Goal: Task Accomplishment & Management: Manage account settings

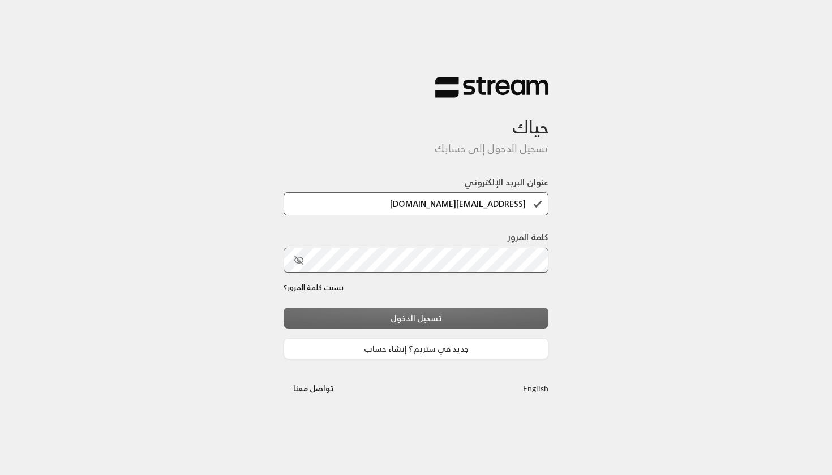
click at [383, 318] on div "تسجيل الدخول جديد في ستريم؟ إنشاء حساب" at bounding box center [416, 334] width 265 height 52
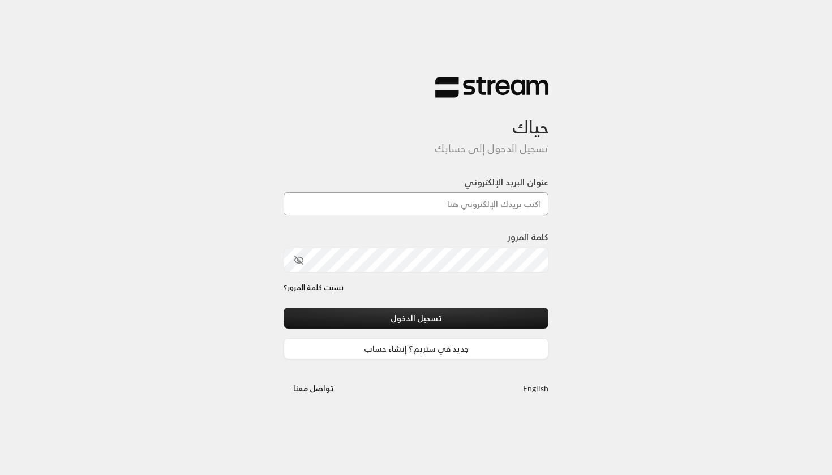
type input "[EMAIL_ADDRESS][DOMAIN_NAME]"
click at [416, 319] on button "تسجيل الدخول" at bounding box center [416, 318] width 265 height 21
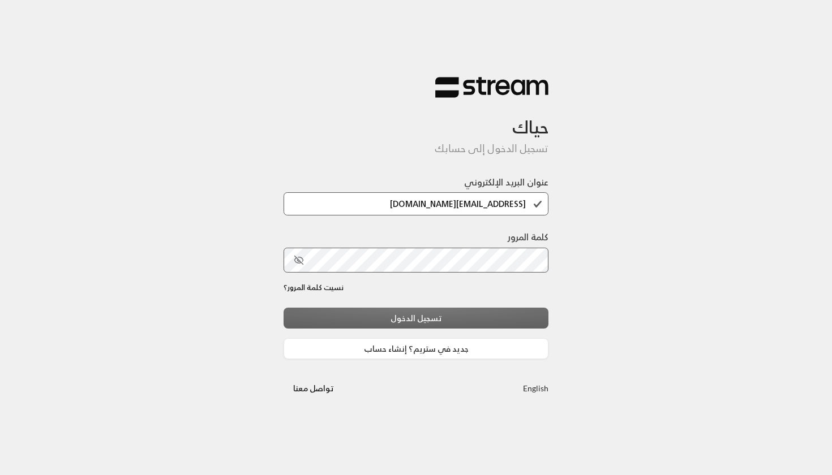
click at [374, 320] on div "تسجيل الدخول جديد في ستريم؟ إنشاء حساب" at bounding box center [416, 334] width 265 height 52
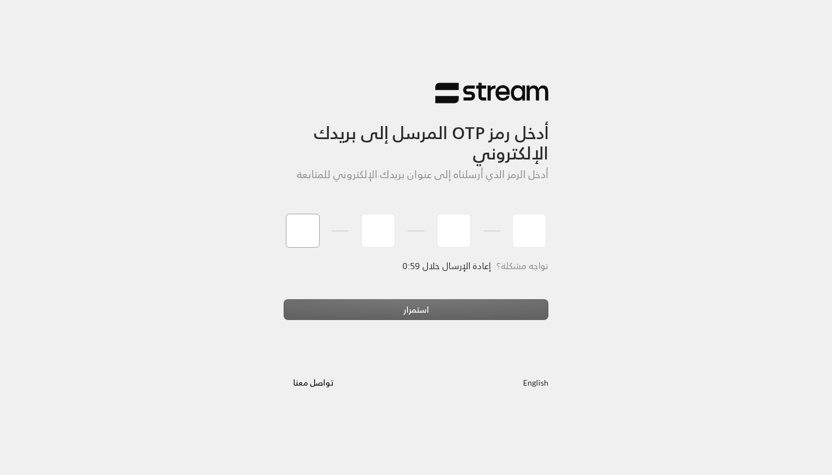
click at [306, 234] on input "tel" at bounding box center [303, 231] width 34 height 34
click at [114, 3] on div "أدخل رمز OTP المرسل إلى بريدك الإلكتروني أدخل الرمز الذي أرسلناه إلى عنوان بريد…" at bounding box center [416, 237] width 832 height 475
click at [314, 221] on input "tel" at bounding box center [303, 231] width 34 height 34
paste input "0"
type input "0"
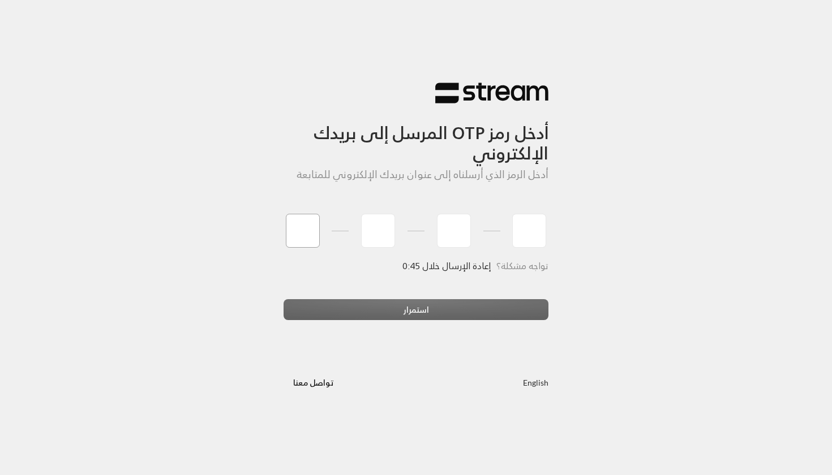
type input "4"
type input "6"
type input "5"
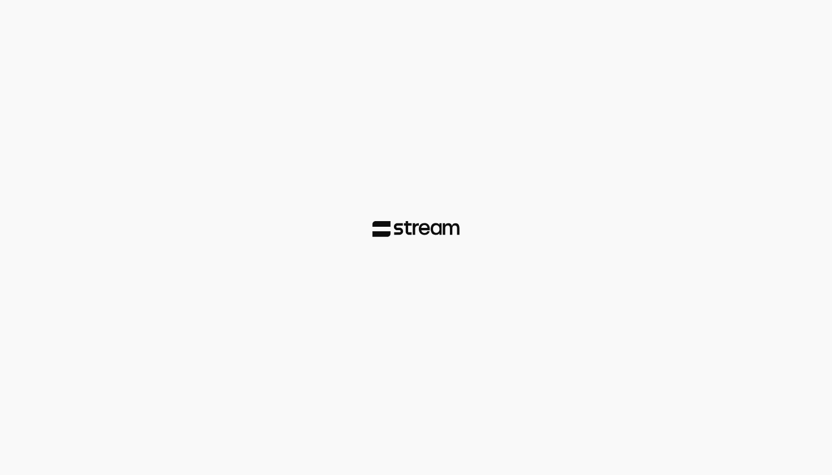
click at [354, 312] on div at bounding box center [416, 237] width 832 height 475
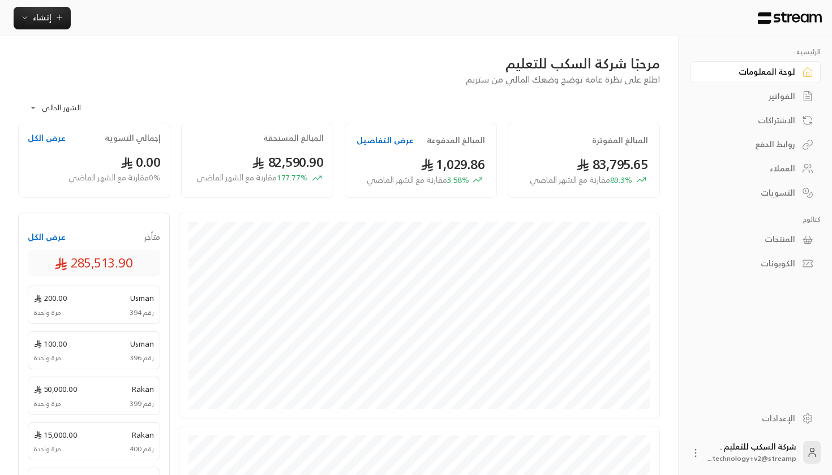
click at [791, 168] on div "العملاء" at bounding box center [749, 168] width 91 height 11
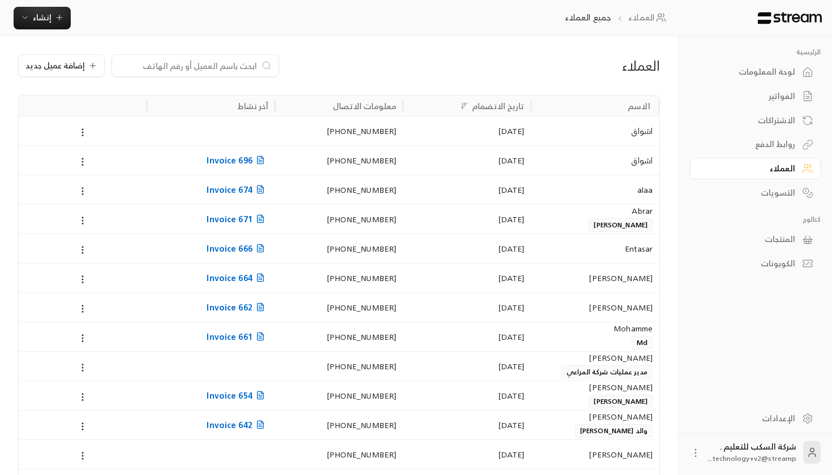
click at [165, 76] on div at bounding box center [196, 65] width 168 height 23
click at [164, 61] on input at bounding box center [188, 65] width 138 height 12
click at [195, 65] on input at bounding box center [188, 65] width 138 height 12
paste input "966 55 000 1588"
type input "966 55 000 1588"
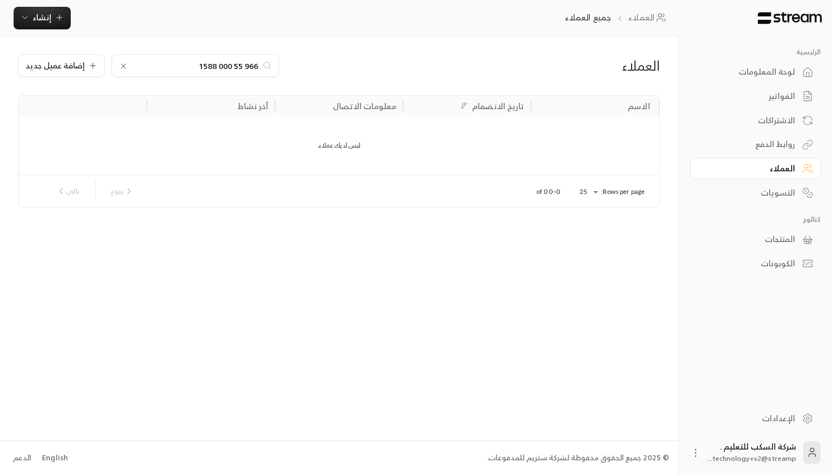
drag, startPoint x: 195, startPoint y: 68, endPoint x: 348, endPoint y: 66, distance: 153.4
click at [345, 68] on div "966 55 000 1588 إضافة عميل جديد" at bounding box center [230, 65] width 424 height 23
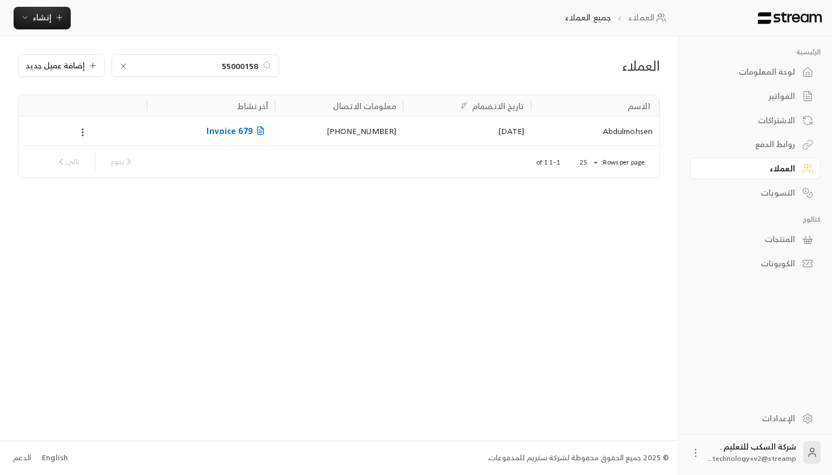
type input "550001588"
click at [340, 126] on div "[PHONE_NUMBER]" at bounding box center [339, 131] width 114 height 29
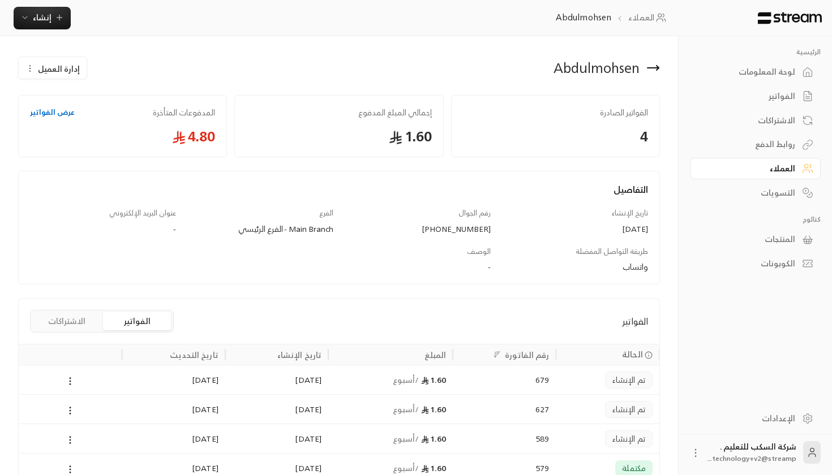
click at [55, 69] on span "إدارة العميل" at bounding box center [59, 69] width 42 height 12
click at [67, 119] on link "حذف" at bounding box center [61, 124] width 70 height 20
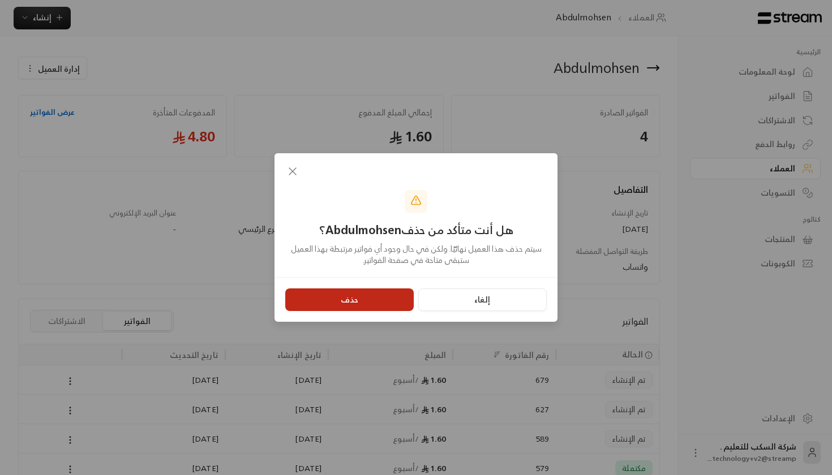
click at [330, 301] on button "حذف" at bounding box center [349, 300] width 128 height 23
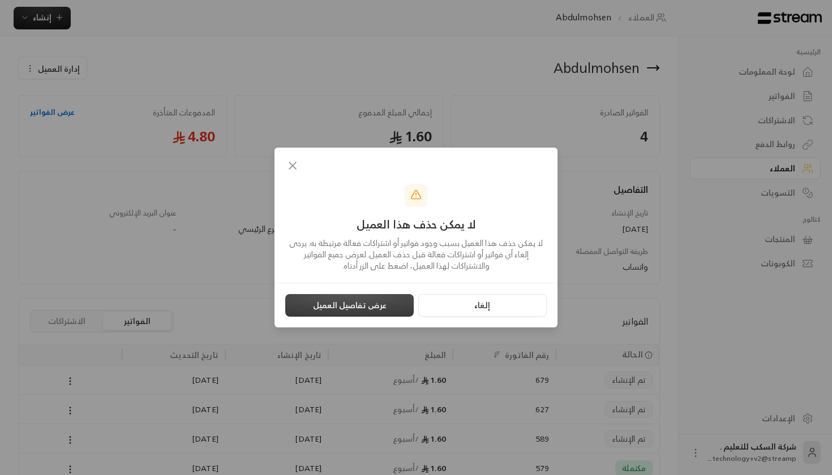
click at [391, 306] on button "عرض تفاصيل العميل" at bounding box center [349, 305] width 128 height 23
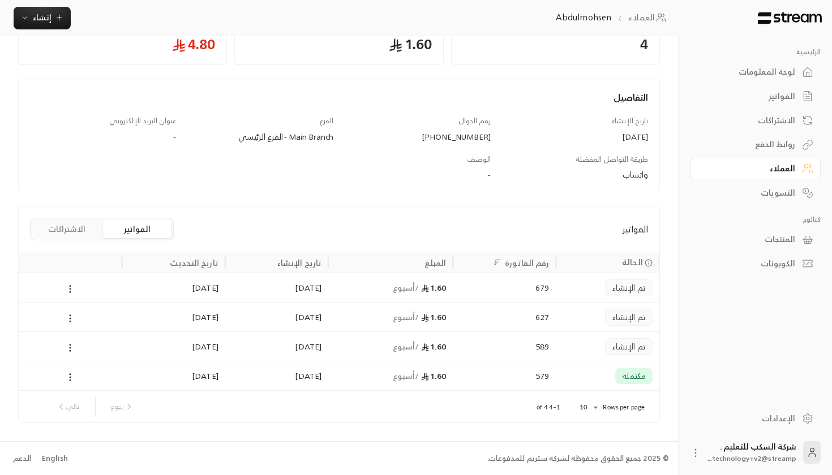
scroll to position [92, 0]
click at [72, 292] on icon at bounding box center [70, 290] width 10 height 10
click at [70, 290] on div at bounding box center [416, 237] width 832 height 475
click at [72, 288] on icon at bounding box center [70, 290] width 10 height 10
click at [159, 272] on div at bounding box center [416, 237] width 832 height 475
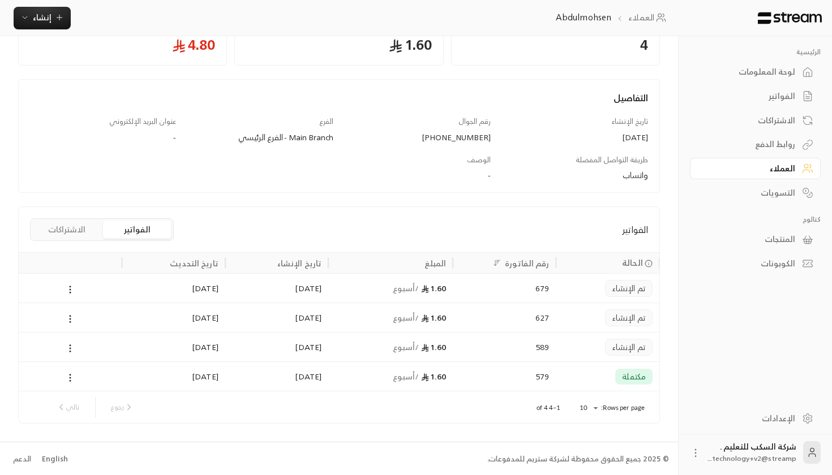
click at [78, 223] on button "الاشتراكات" at bounding box center [67, 230] width 68 height 18
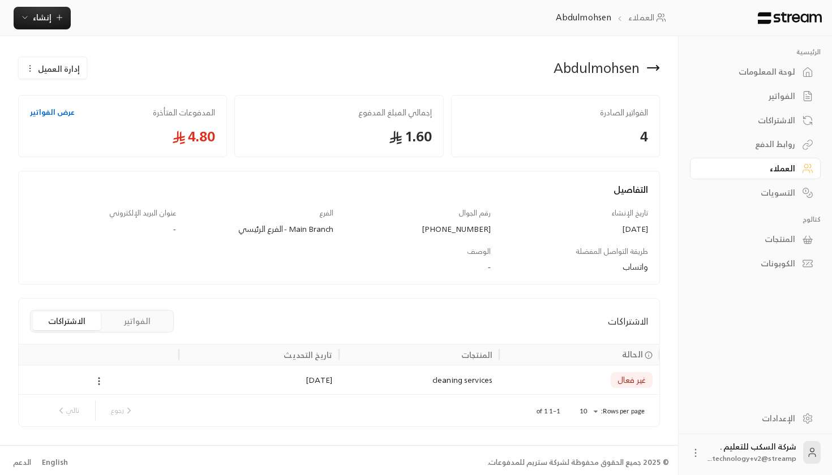
click at [96, 378] on icon at bounding box center [99, 381] width 10 height 10
click at [117, 438] on li "إلغاء" at bounding box center [111, 431] width 28 height 20
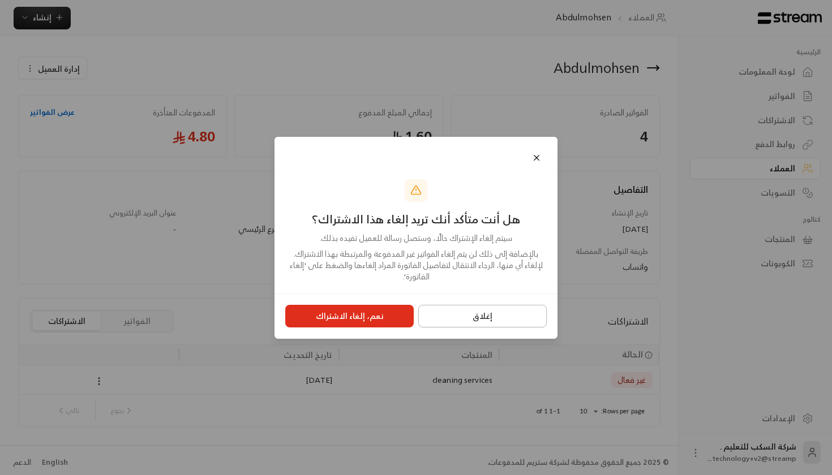
click at [478, 319] on button "إغلاق" at bounding box center [482, 316] width 128 height 23
